Goal: Information Seeking & Learning: Learn about a topic

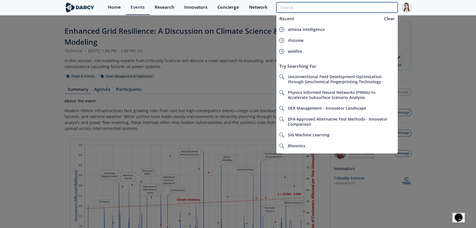
click at [355, 5] on input "search" at bounding box center [336, 7] width 121 height 10
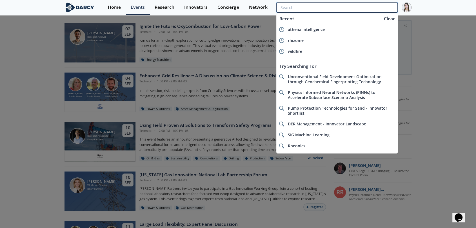
click at [361, 8] on input "search" at bounding box center [336, 7] width 121 height 10
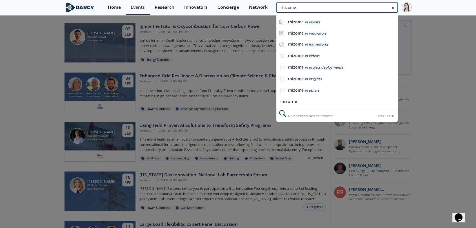
type input "rhizome"
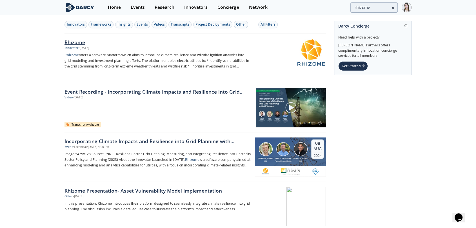
click at [312, 48] on img at bounding box center [311, 53] width 28 height 28
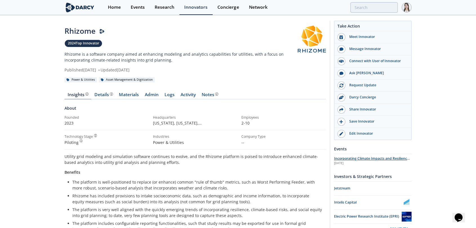
click at [342, 157] on span "Incorporating Climate Impacts and Resilience into Grid Planning with Rhizome" at bounding box center [372, 161] width 76 height 10
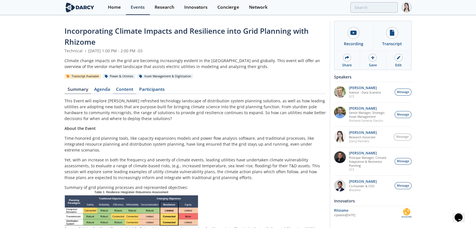
click at [126, 91] on link "Content" at bounding box center [124, 90] width 23 height 7
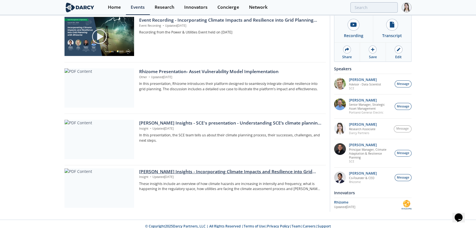
scroll to position [140, 0]
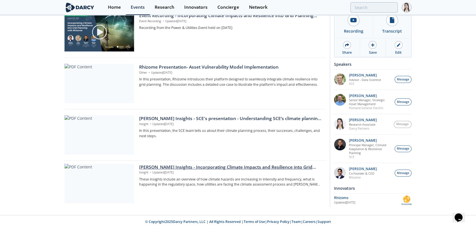
click at [140, 169] on div "Darcy Insights - Incorporating Climate Impacts and Resilience into Grid Planning" at bounding box center [230, 167] width 183 height 7
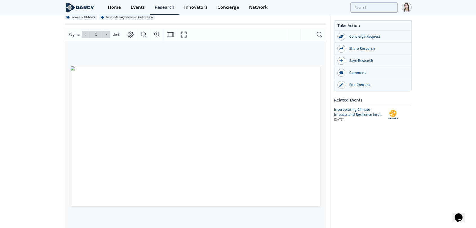
scroll to position [62, 0]
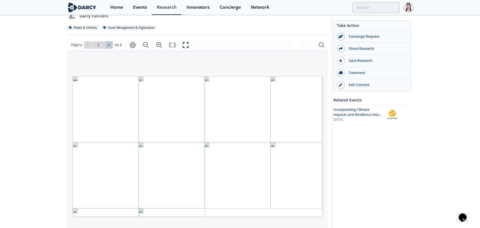
click at [106, 44] on button at bounding box center [109, 44] width 7 height 7
type input "2"
click at [106, 44] on button at bounding box center [109, 44] width 7 height 7
type input "3"
click at [106, 44] on button at bounding box center [109, 44] width 7 height 7
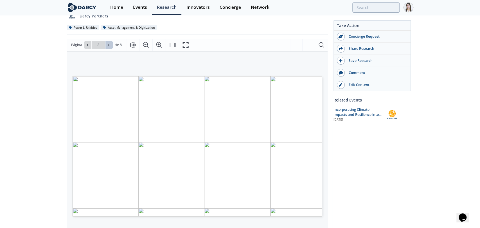
type input "4"
click at [106, 44] on button at bounding box center [109, 44] width 7 height 7
type input "5"
